Goal: Information Seeking & Learning: Learn about a topic

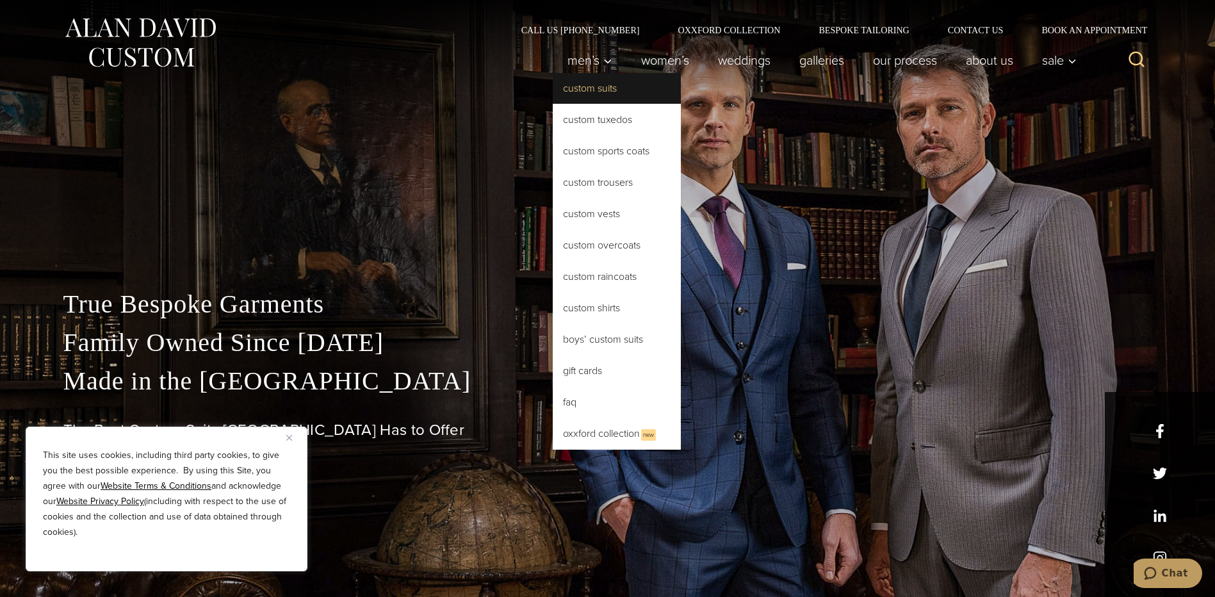
click at [553, 99] on link "Custom Suits" at bounding box center [617, 88] width 128 height 31
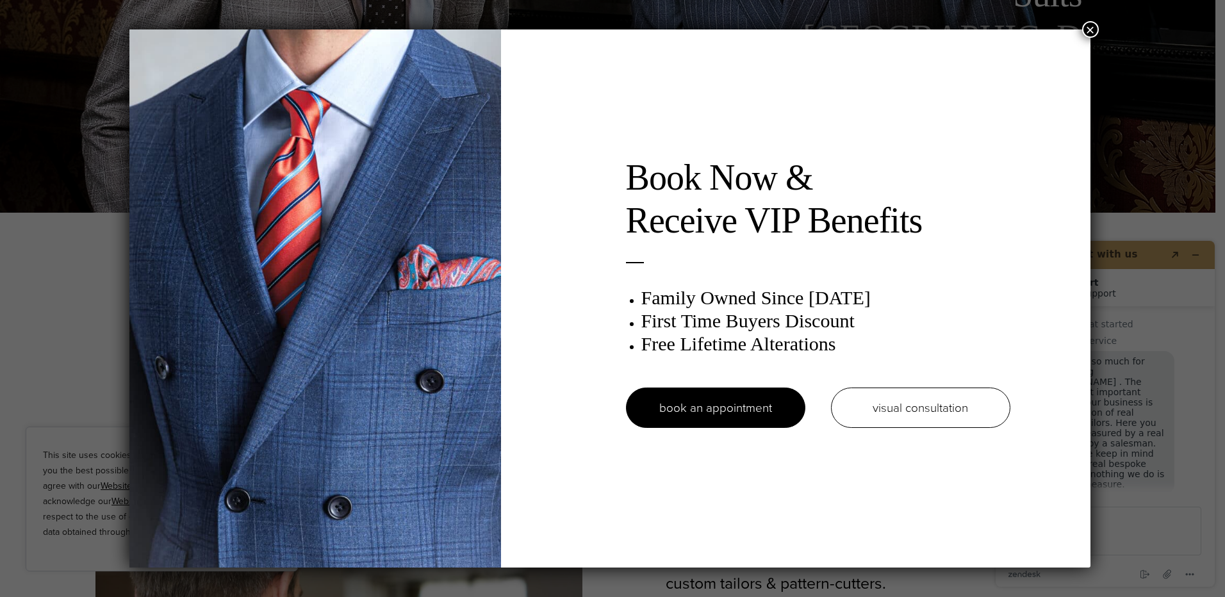
click at [1085, 27] on button "×" at bounding box center [1090, 29] width 17 height 17
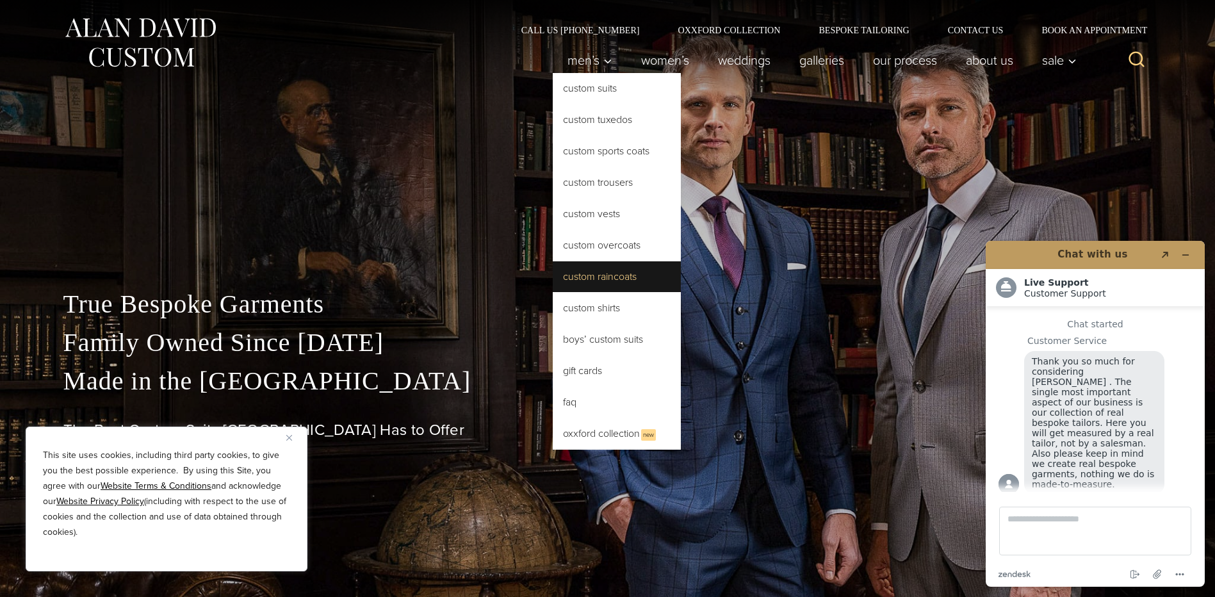
scroll to position [16, 0]
